Goal: Information Seeking & Learning: Learn about a topic

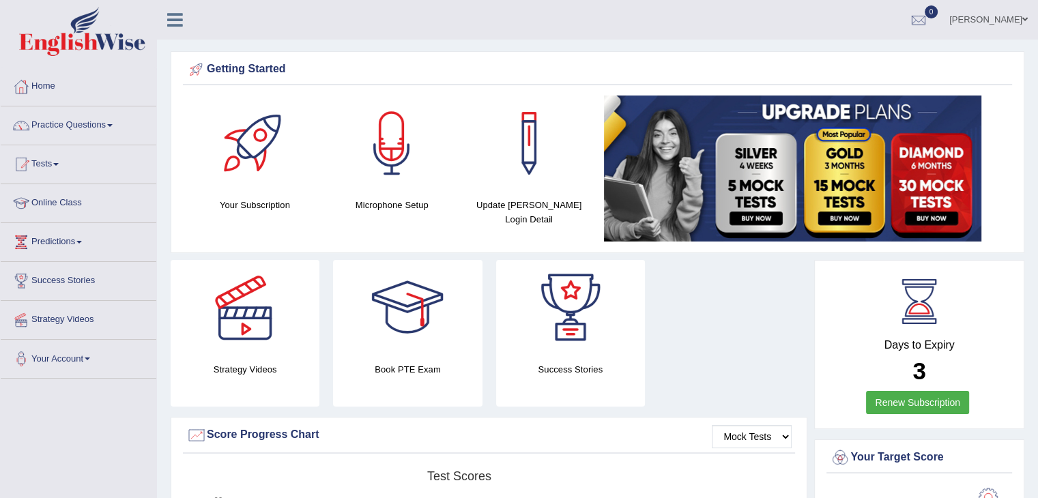
click at [44, 85] on link "Home" at bounding box center [79, 85] width 156 height 34
click at [68, 129] on link "Practice Questions" at bounding box center [79, 123] width 156 height 34
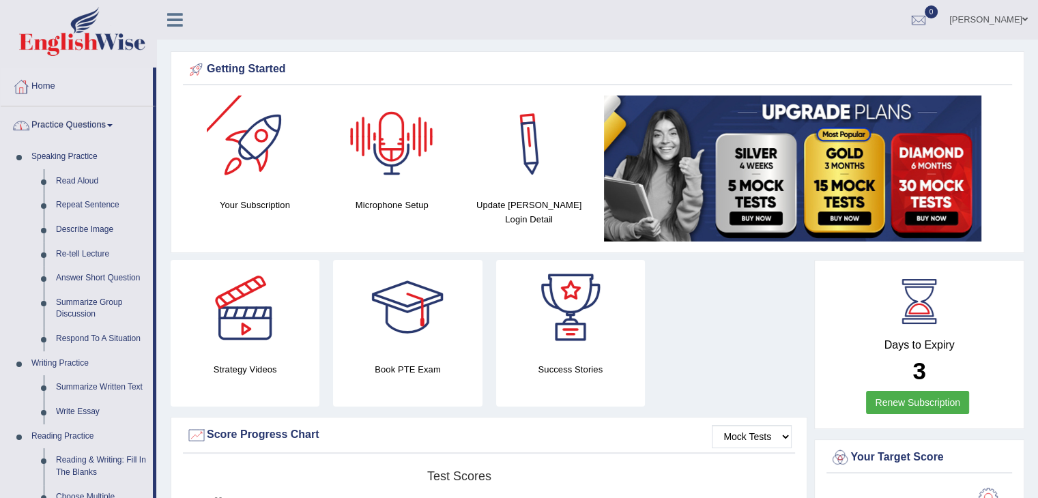
click at [1, 106] on link "Practice Questions" at bounding box center [77, 123] width 152 height 34
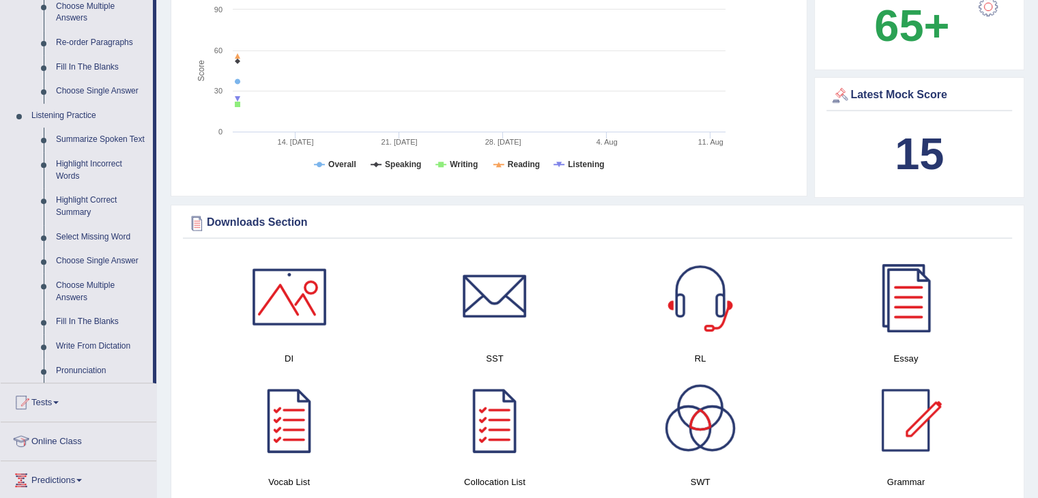
scroll to position [491, 0]
click at [63, 439] on link "Online Class" at bounding box center [79, 439] width 156 height 34
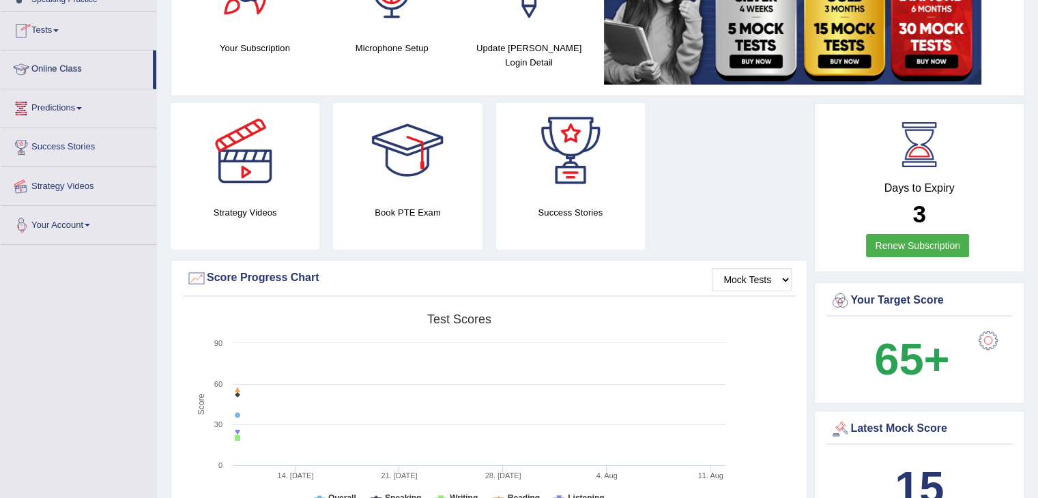
scroll to position [156, 0]
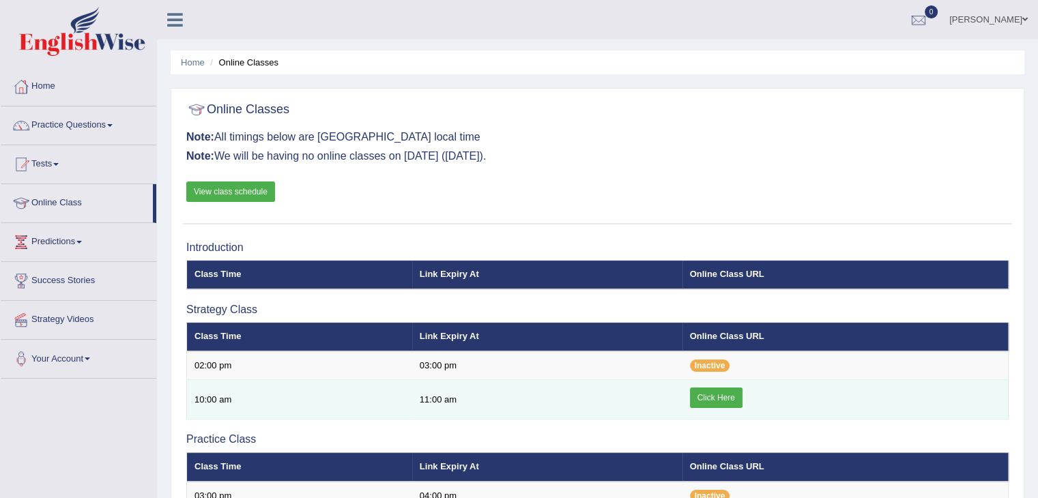
click at [709, 402] on link "Click Here" at bounding box center [716, 397] width 53 height 20
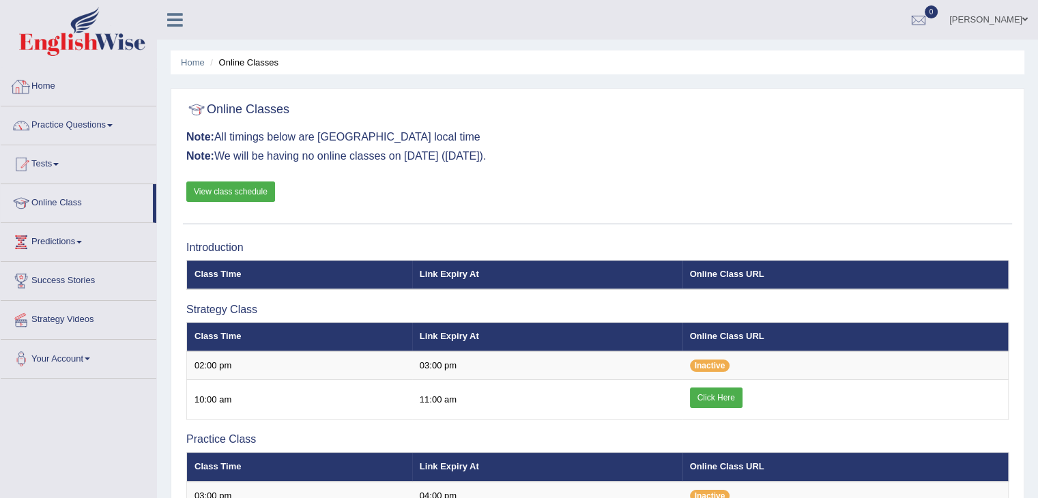
click at [43, 80] on link "Home" at bounding box center [79, 85] width 156 height 34
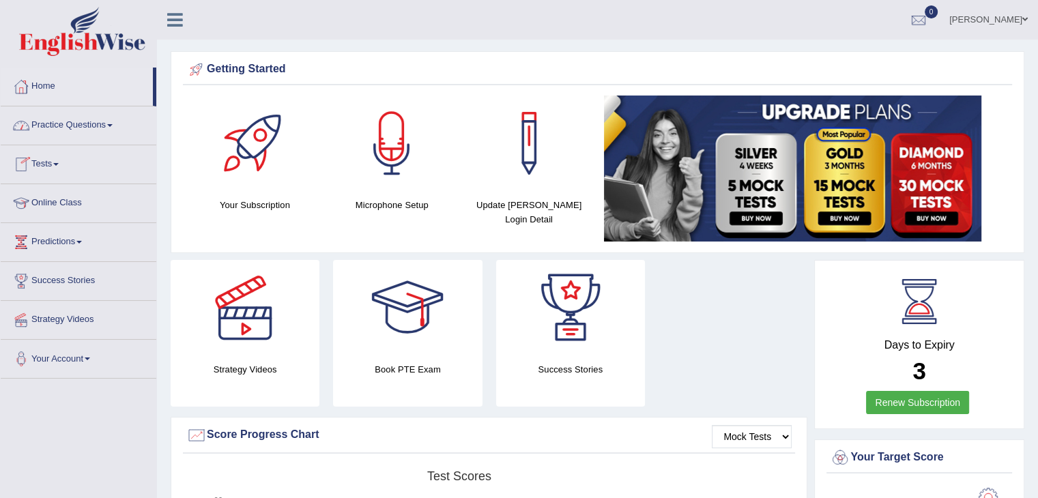
click at [102, 118] on link "Practice Questions" at bounding box center [79, 123] width 156 height 34
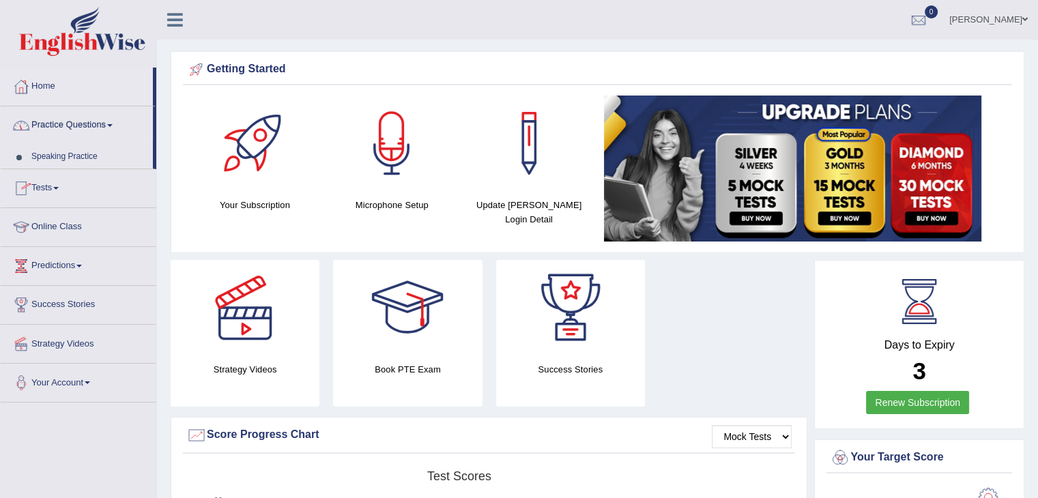
click at [102, 118] on link "Practice Questions" at bounding box center [77, 123] width 152 height 34
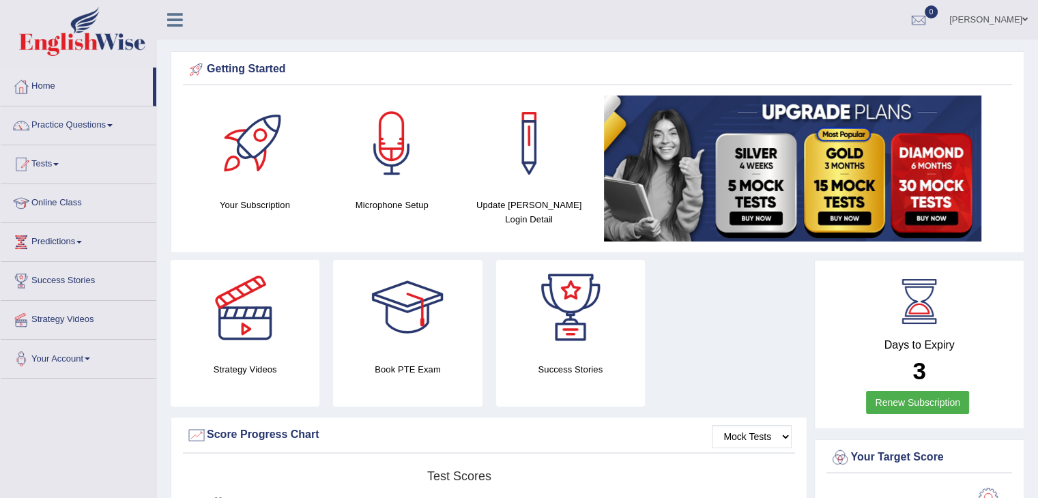
click at [100, 122] on link "Practice Questions" at bounding box center [79, 123] width 156 height 34
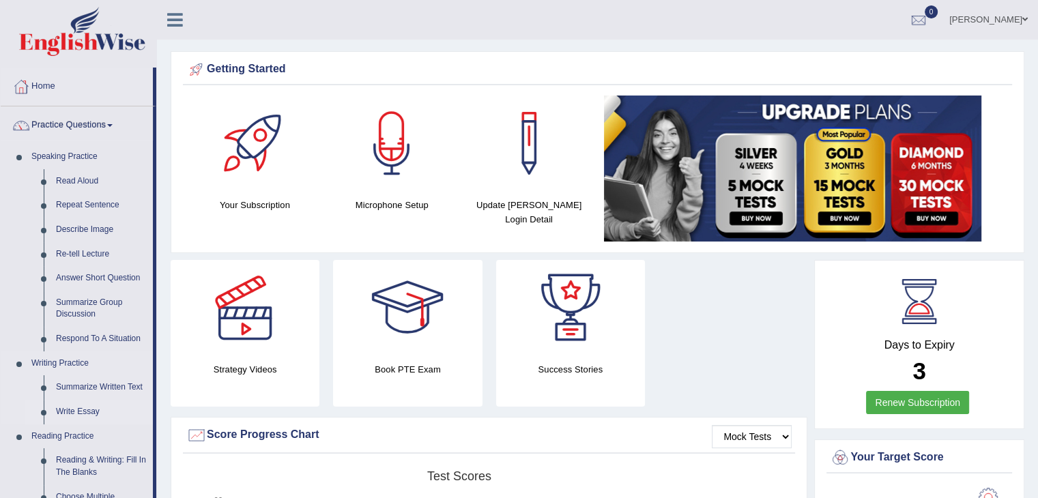
click at [64, 415] on link "Write Essay" at bounding box center [101, 412] width 103 height 25
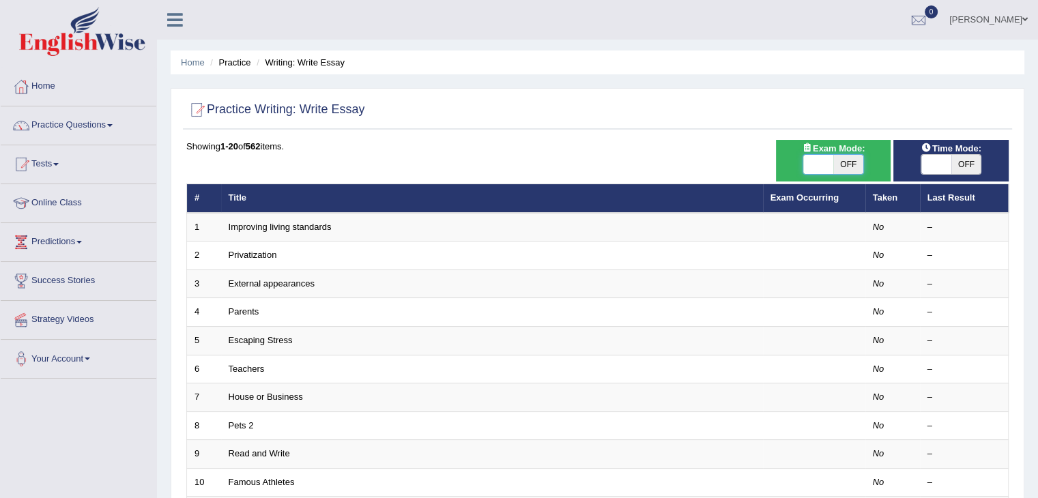
click at [805, 159] on span at bounding box center [818, 164] width 30 height 19
checkbox input "true"
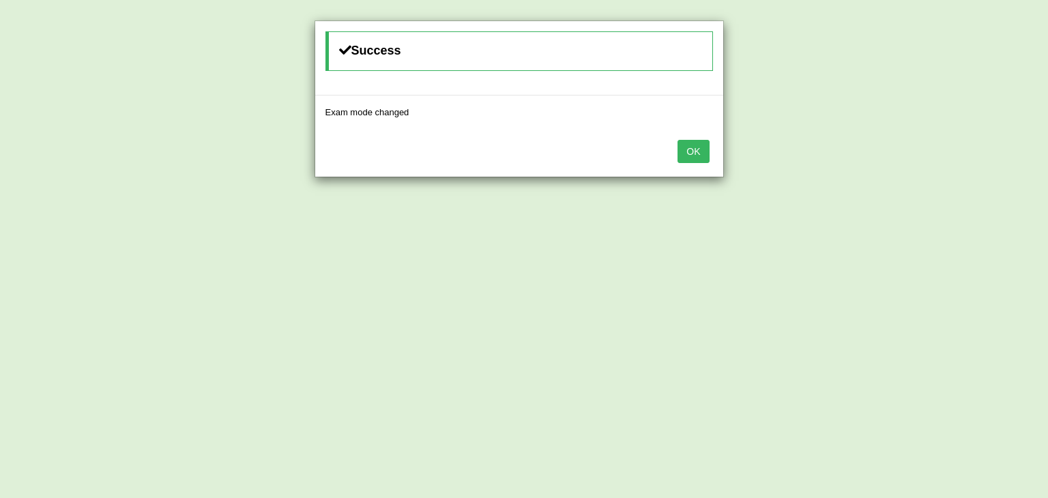
click at [689, 160] on button "OK" at bounding box center [692, 151] width 31 height 23
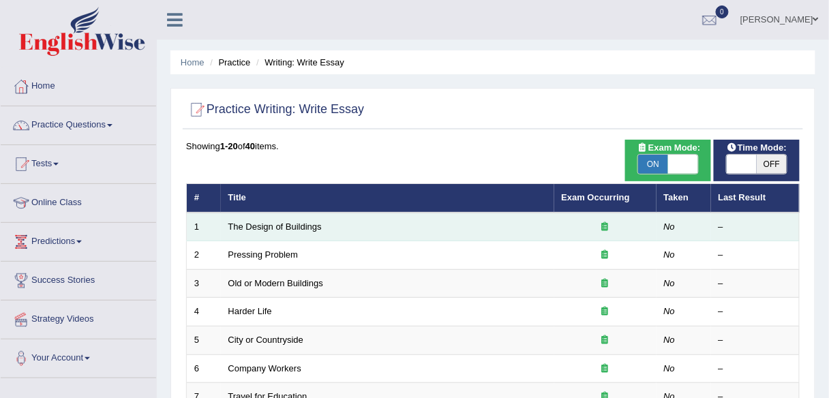
click at [295, 231] on td "The Design of Buildings" at bounding box center [388, 227] width 334 height 29
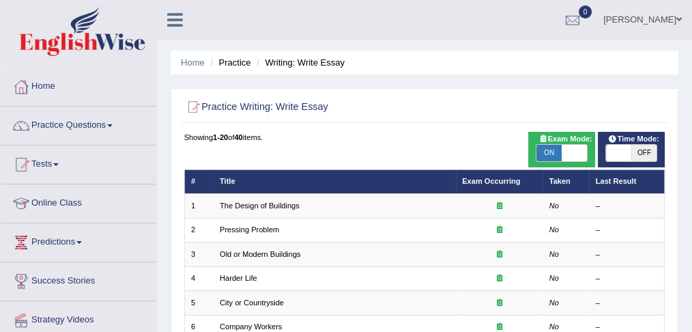
click at [413, 29] on ul "[PERSON_NAME] Toggle navigation Username: Deolipreeti2 Access Type: Online Subs…" at bounding box center [504, 19] width 374 height 39
